Goal: Task Accomplishment & Management: Use online tool/utility

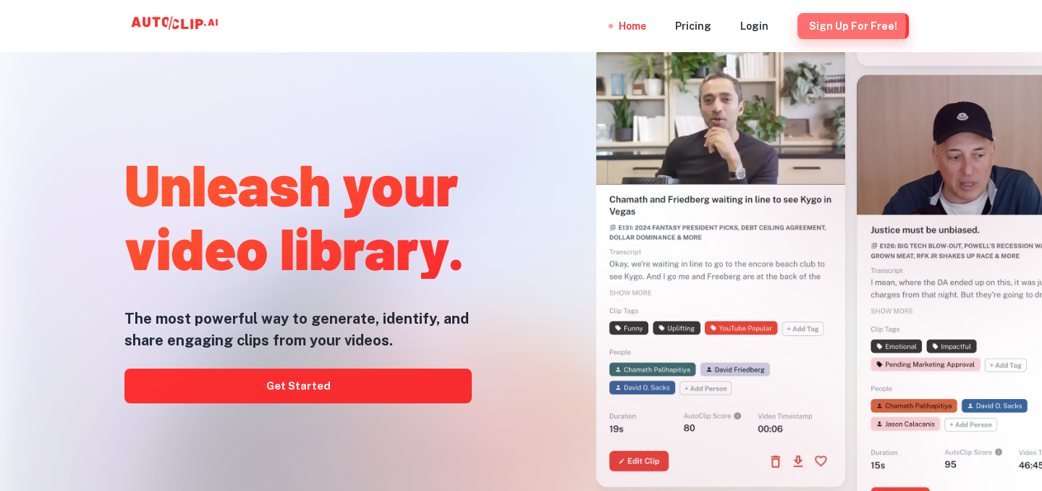
click at [827, 25] on button "Sign Up for free!" at bounding box center [853, 26] width 111 height 26
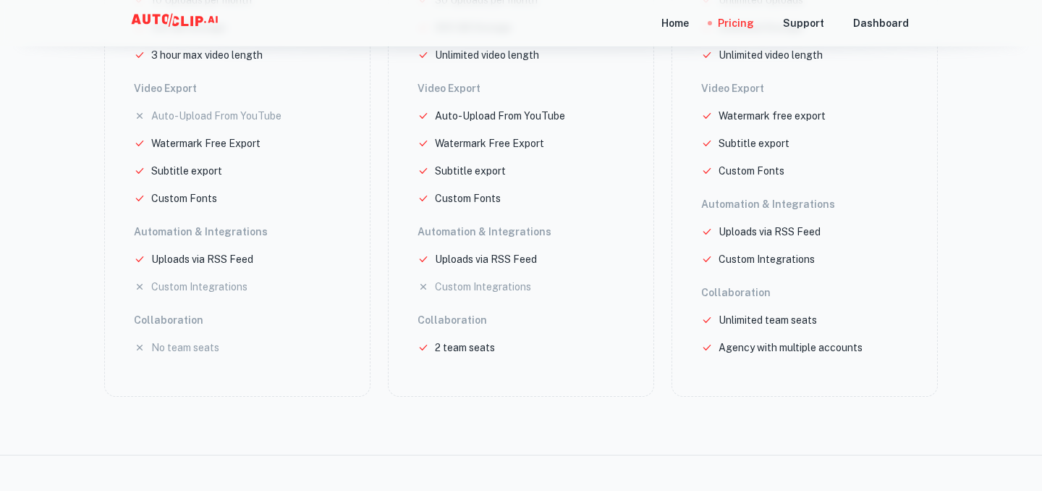
scroll to position [479, 0]
click at [686, 32] on div "Home" at bounding box center [675, 23] width 28 height 46
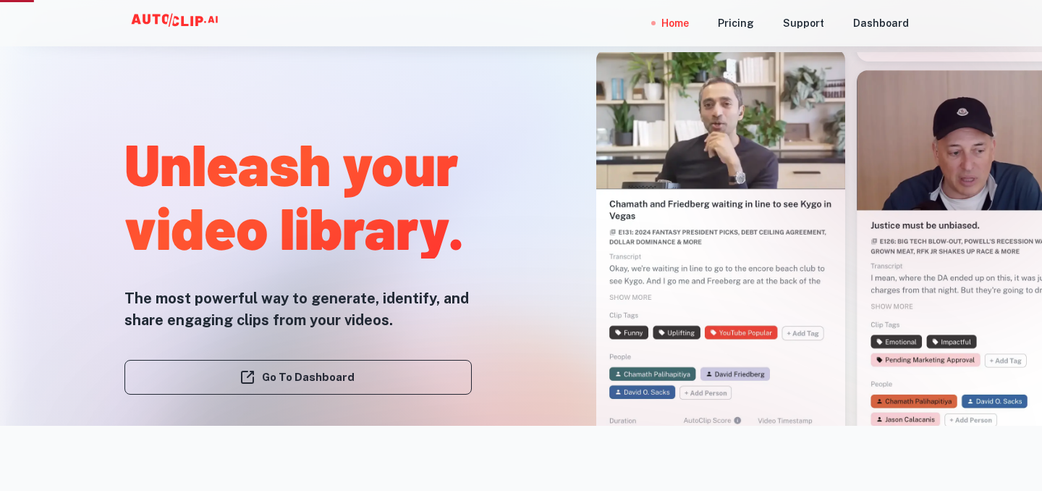
scroll to position [91, 0]
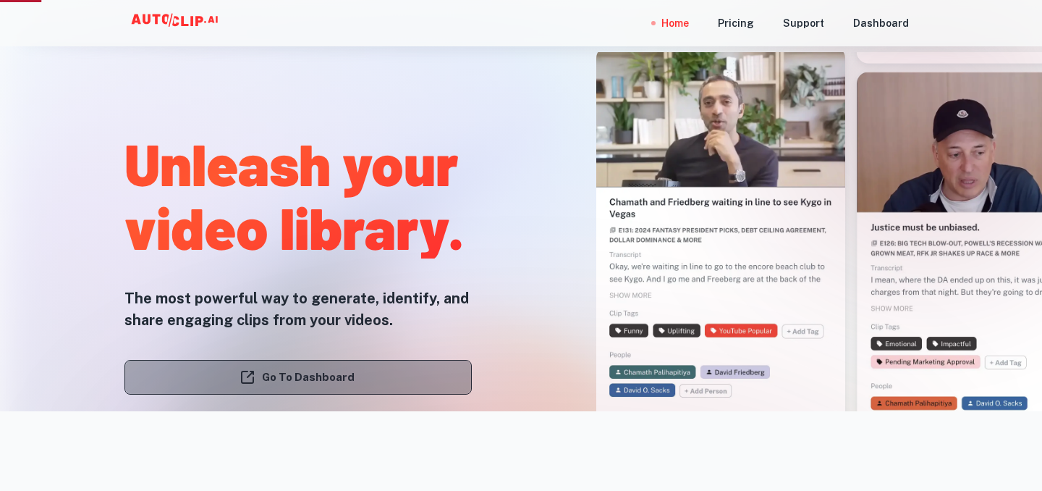
click at [282, 361] on link "Go To Dashboard" at bounding box center [297, 377] width 347 height 35
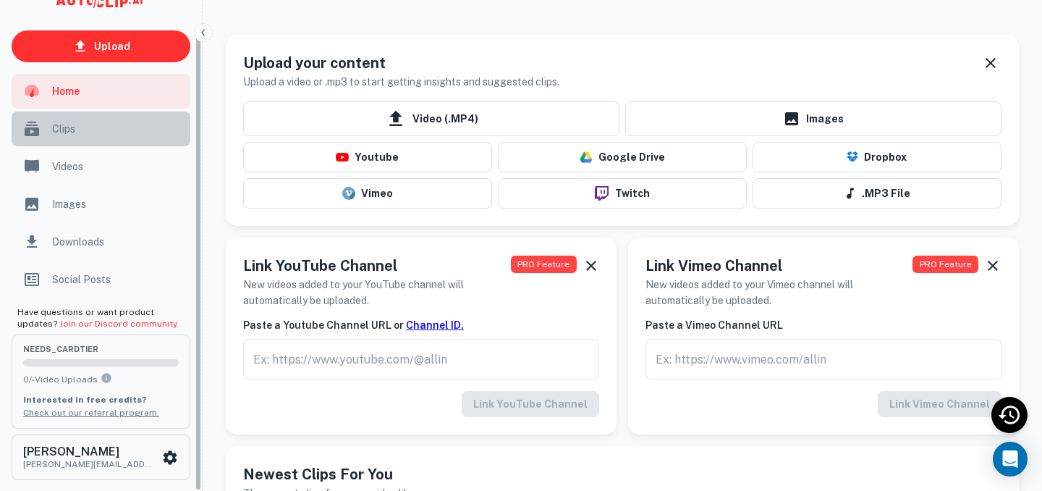
click at [143, 135] on span "Clips" at bounding box center [117, 129] width 130 height 16
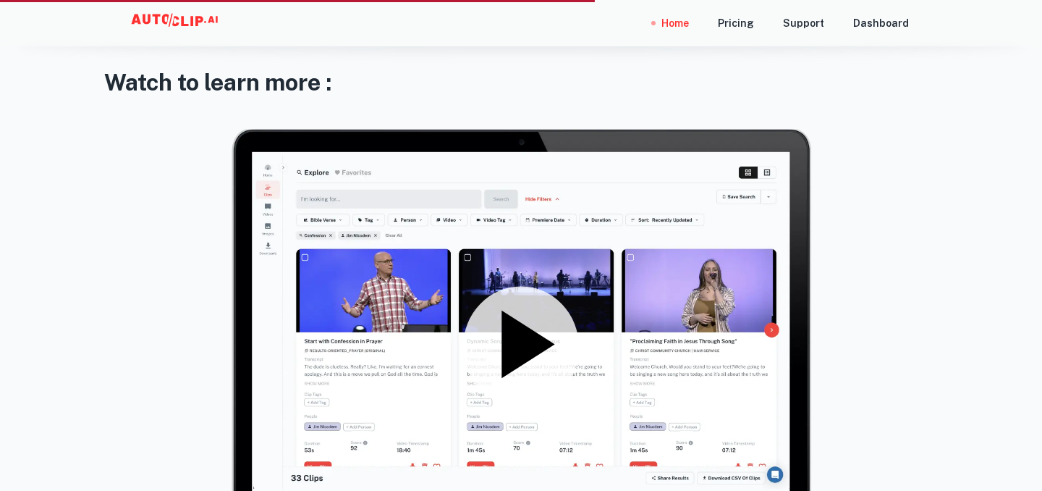
scroll to position [1813, 0]
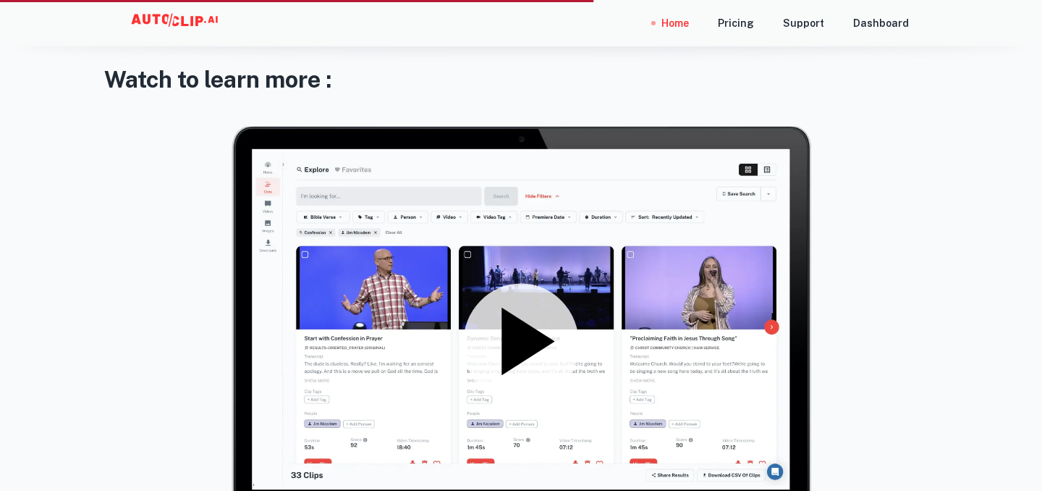
click at [528, 336] on icon at bounding box center [528, 341] width 53 height 67
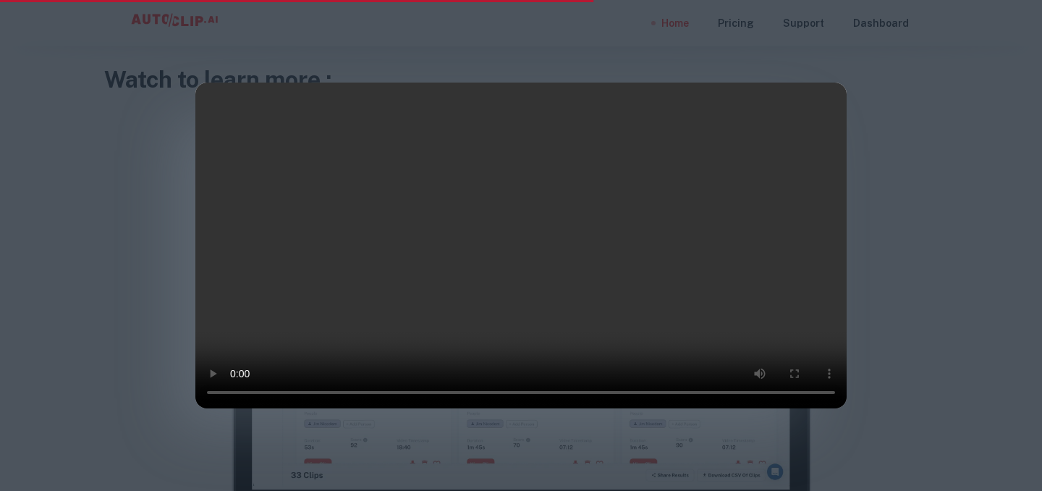
click at [85, 238] on div at bounding box center [521, 245] width 1042 height 491
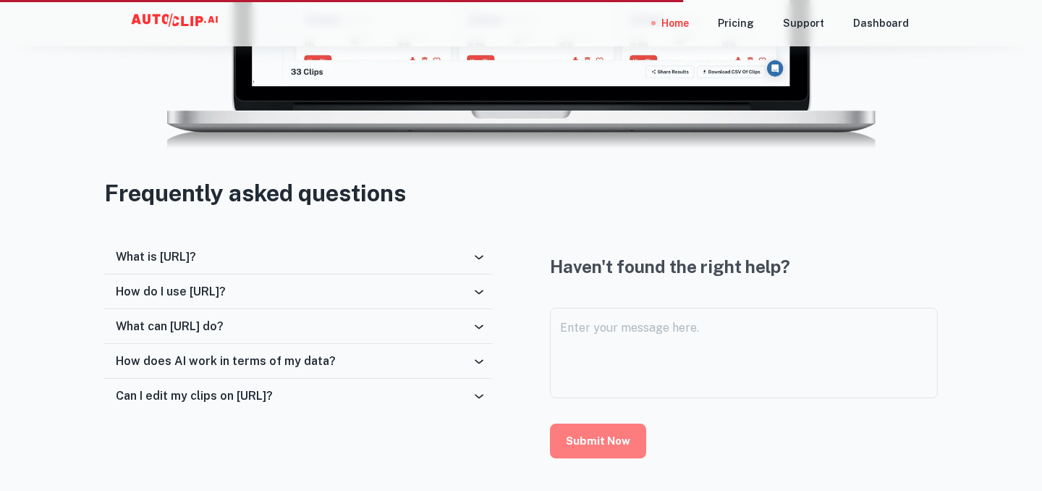
scroll to position [2243, 0]
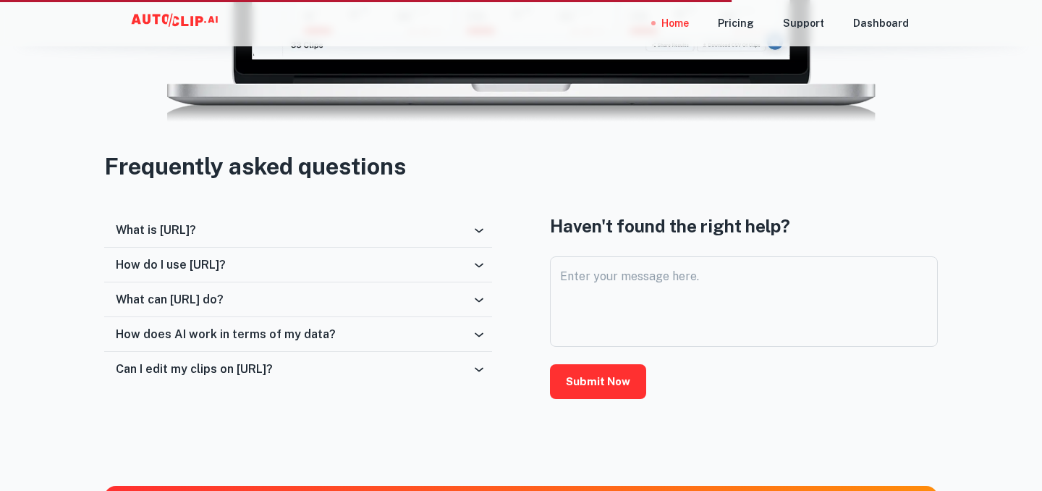
click at [292, 225] on div "What is [URL]?" at bounding box center [294, 230] width 356 height 14
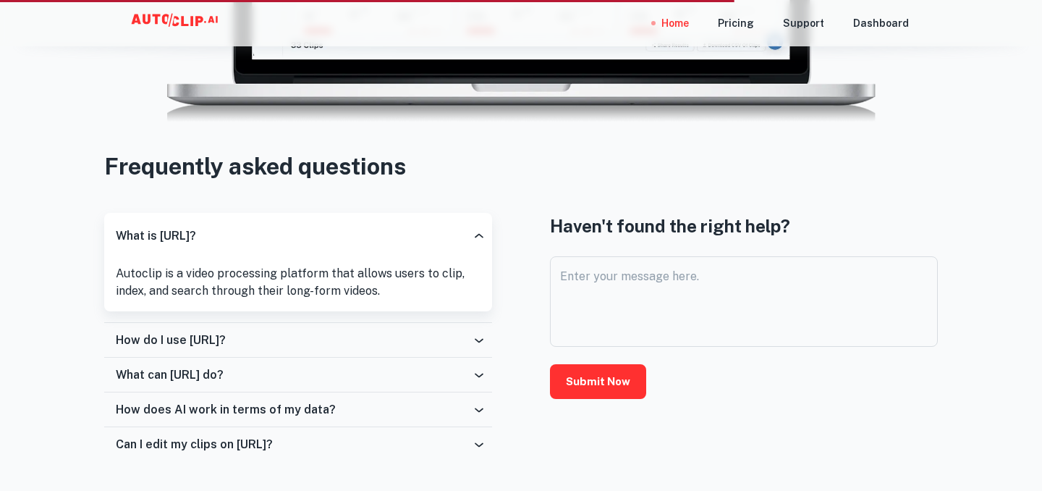
click at [331, 331] on div "How do I use [URL]?" at bounding box center [298, 340] width 388 height 35
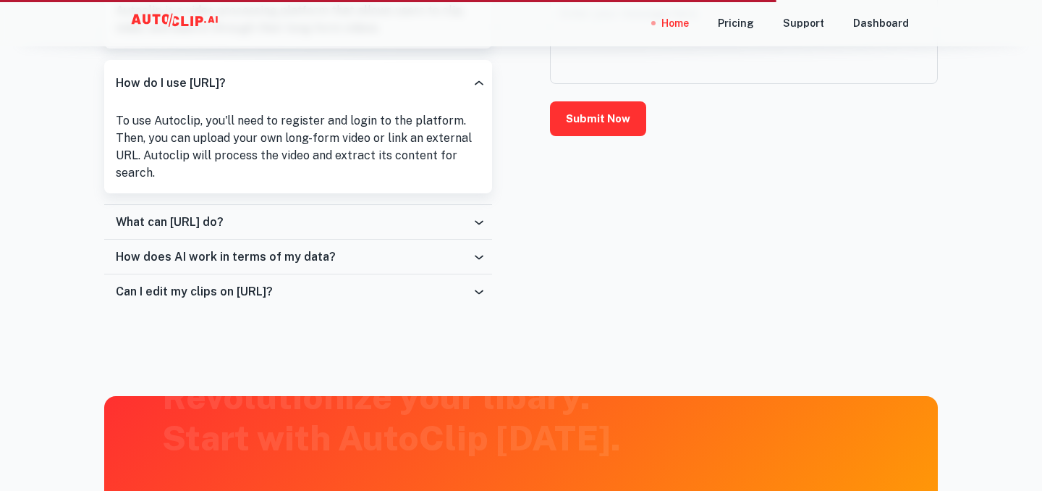
scroll to position [2648, 0]
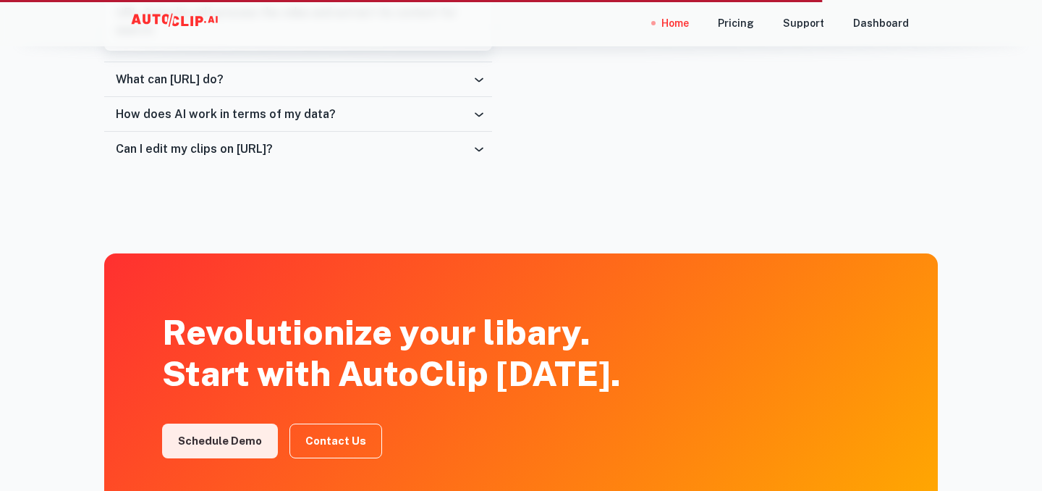
click at [314, 155] on div "Can I edit my clips on [URL]?" at bounding box center [298, 149] width 388 height 35
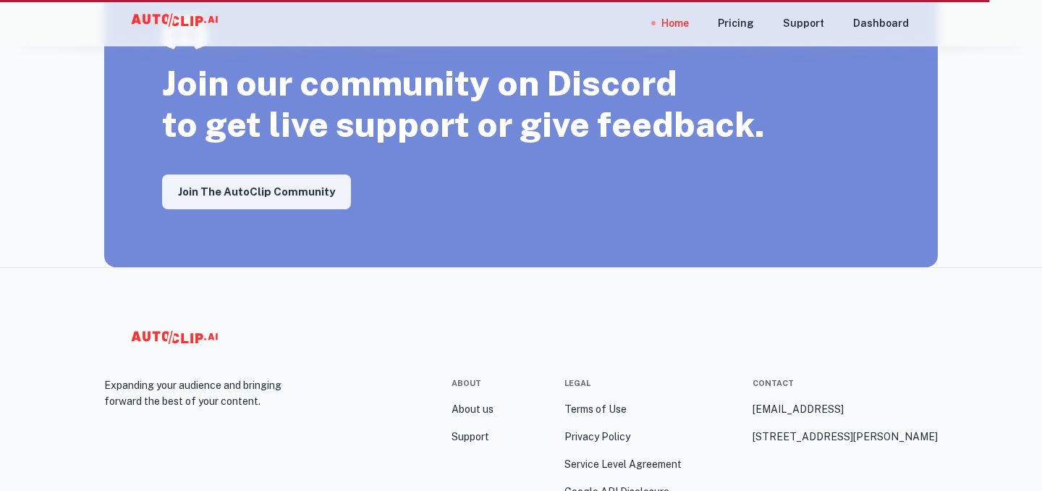
scroll to position [2841, 0]
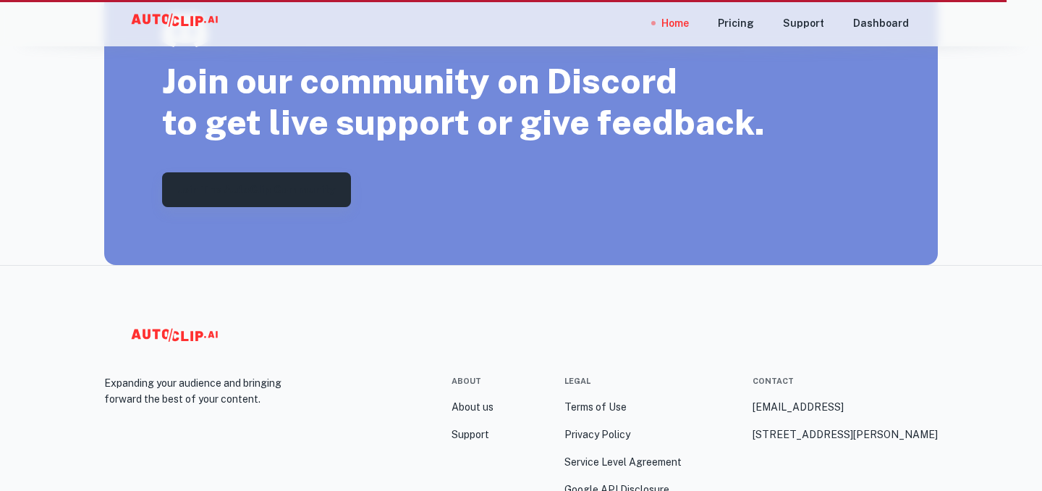
click at [273, 184] on link "Join the AutoClip Community" at bounding box center [256, 189] width 189 height 35
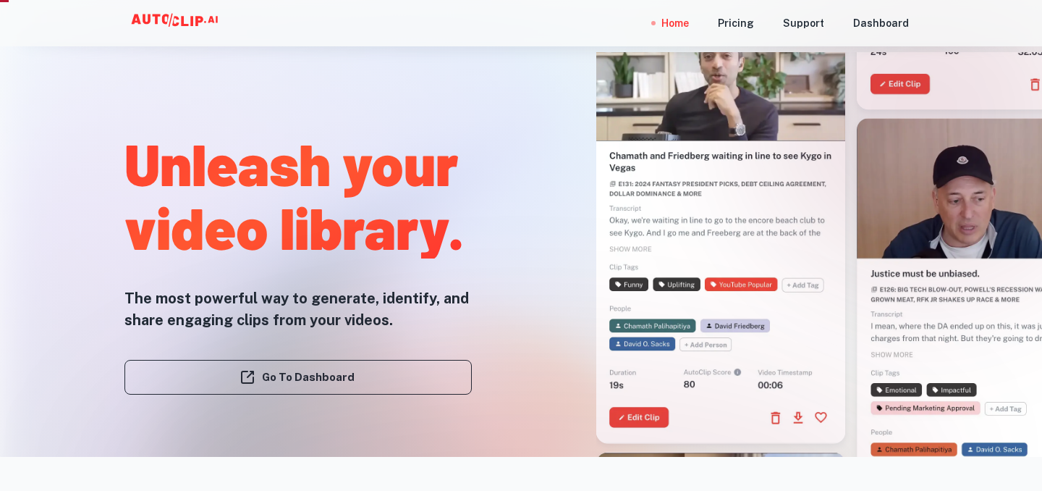
scroll to position [75, 0]
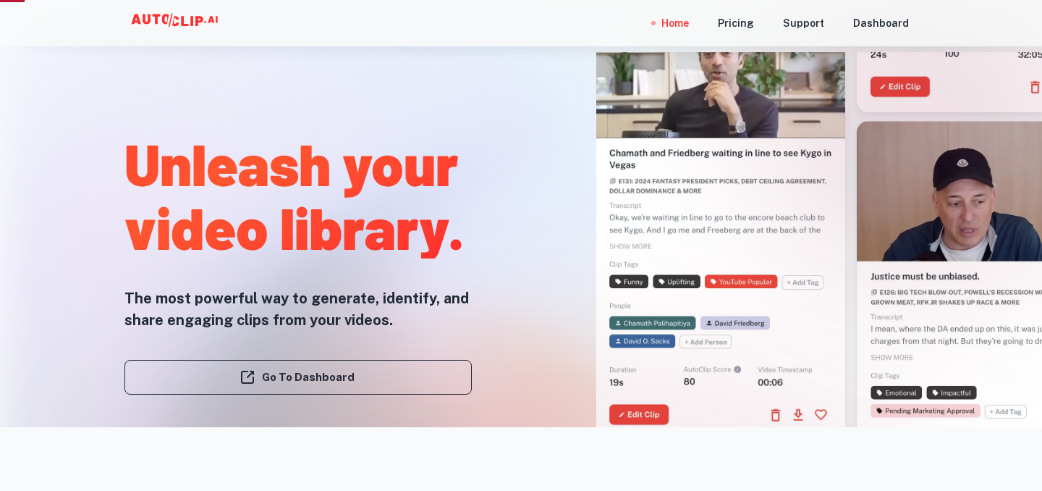
click at [192, 26] on icon at bounding box center [176, 23] width 145 height 29
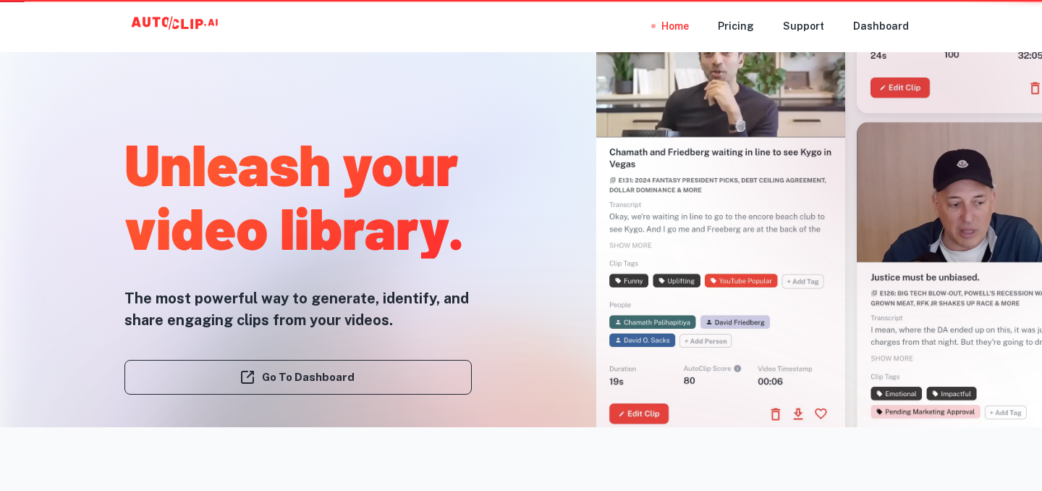
scroll to position [0, 0]
